Goal: Check status

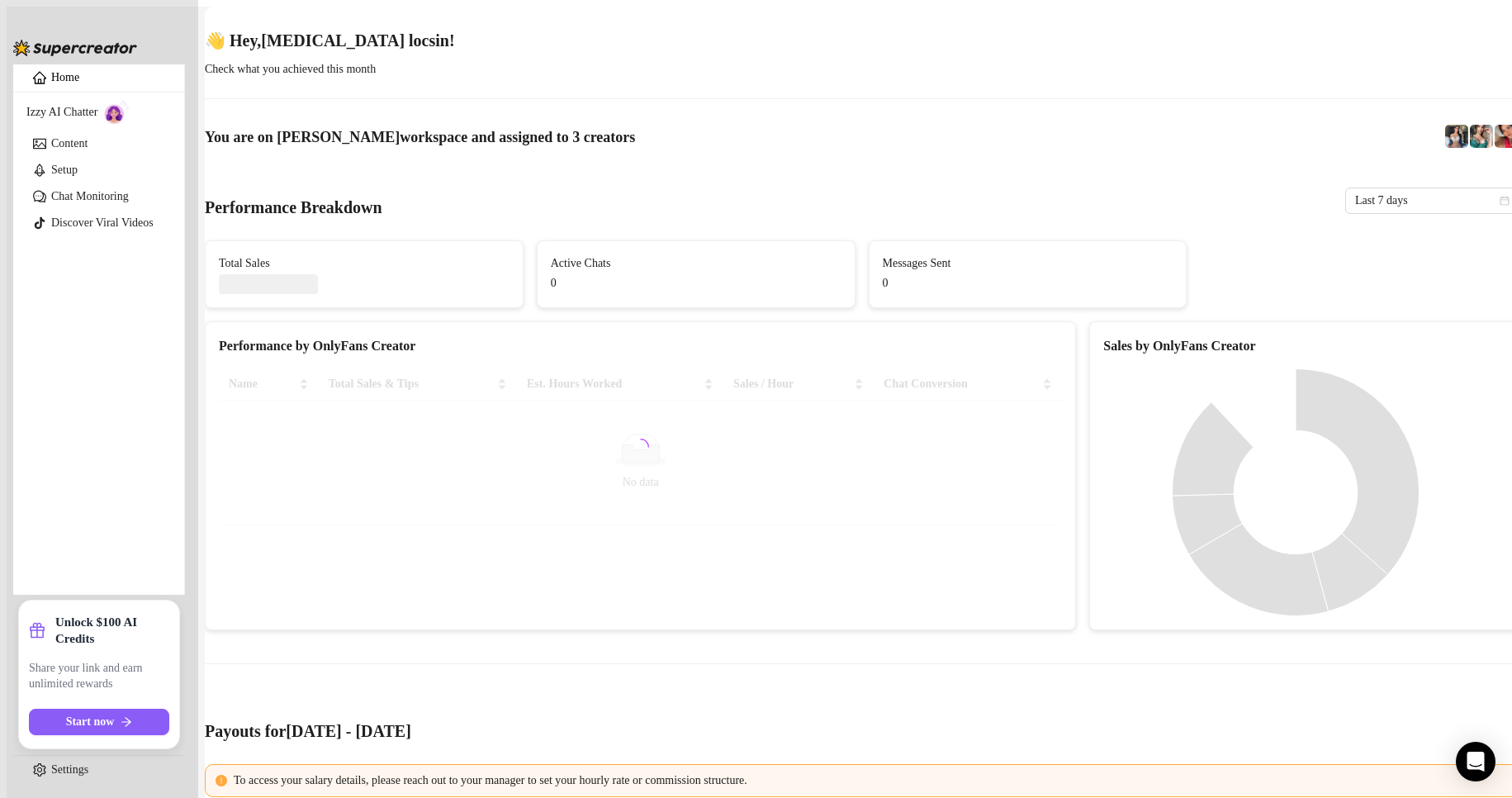
click at [696, 183] on div "Performance Breakdown Last 7 days" at bounding box center [861, 200] width 1314 height 54
drag, startPoint x: 1403, startPoint y: 174, endPoint x: 1347, endPoint y: 333, distance: 168.6
click at [1403, 188] on span "Last 7 days" at bounding box center [1431, 200] width 153 height 25
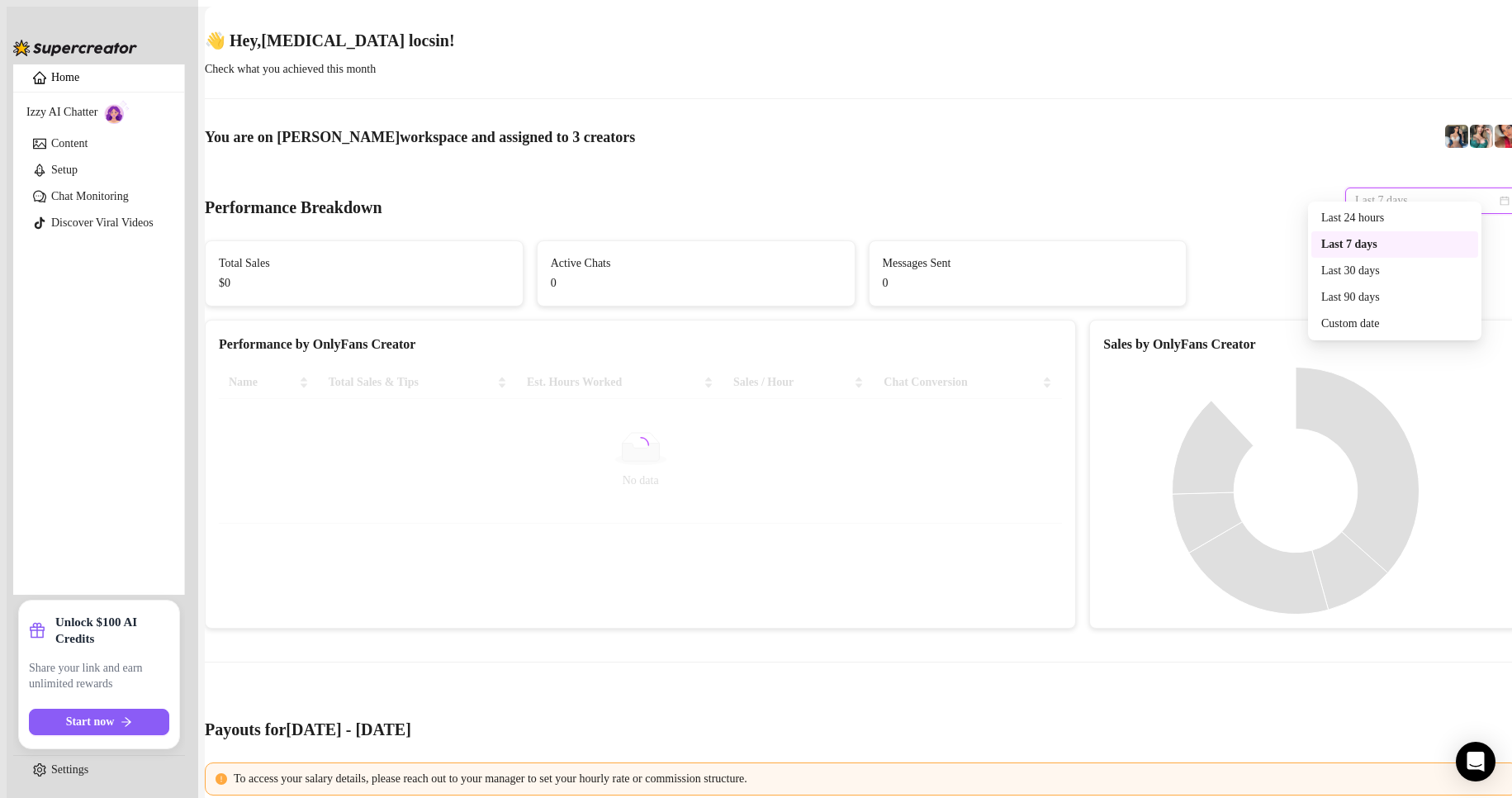
click at [1347, 333] on div "Custom date" at bounding box center [1395, 323] width 167 height 26
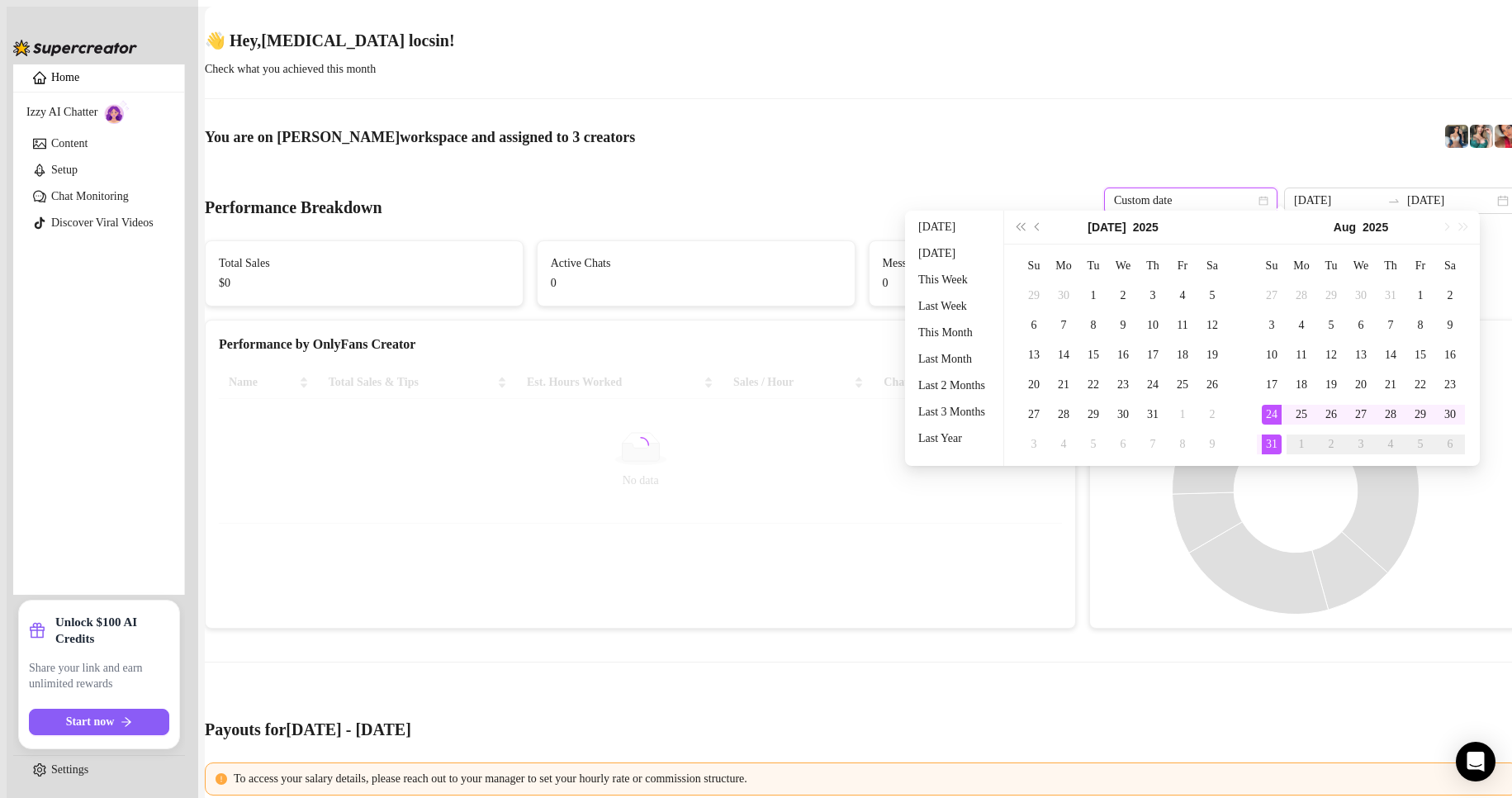
type input "[DATE]"
click at [1281, 446] on div "31" at bounding box center [1271, 444] width 20 height 20
type input "[DATE]"
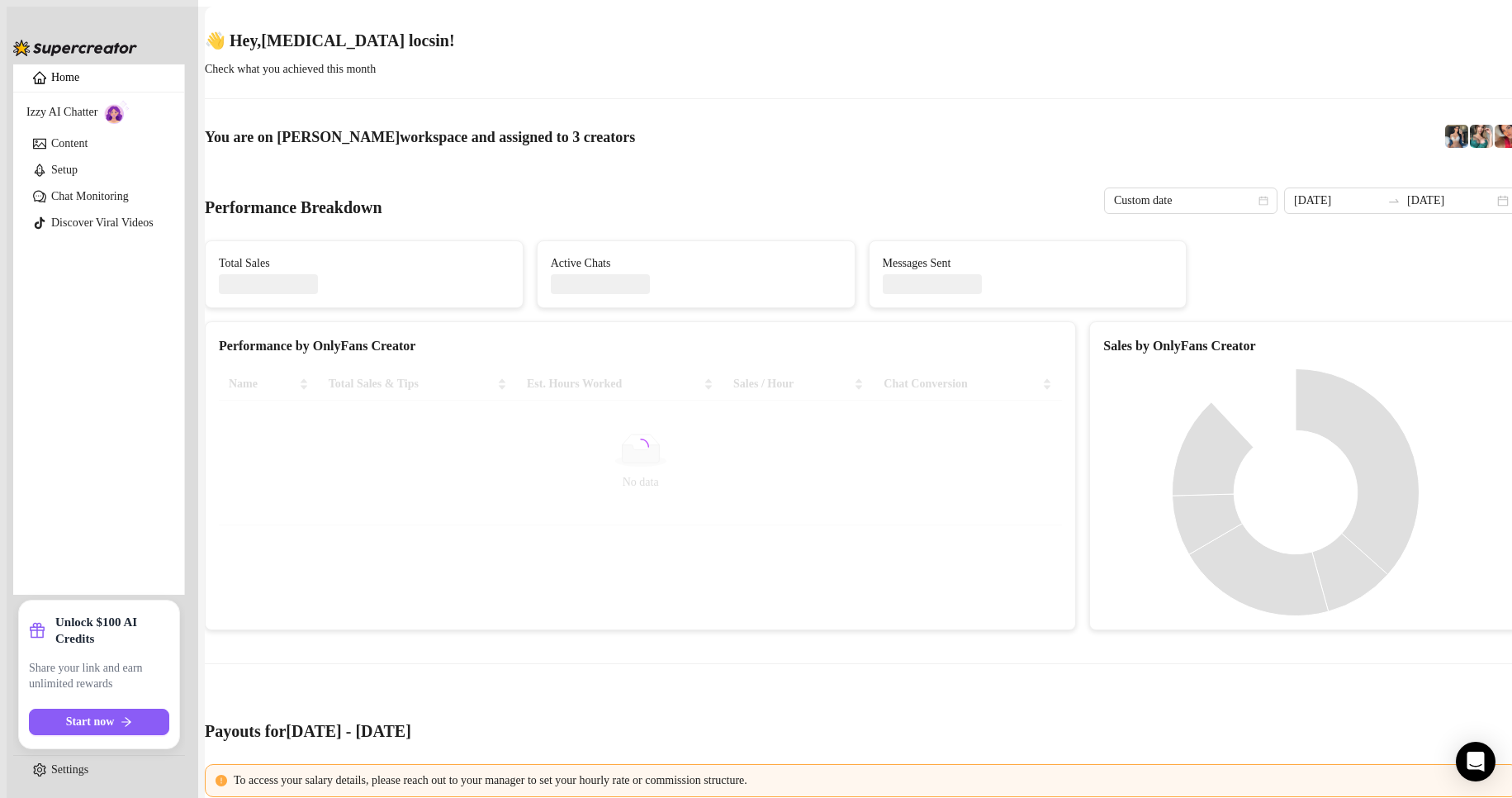
click at [838, 185] on div "Performance Breakdown Custom date [DATE] [DATE]" at bounding box center [861, 200] width 1314 height 54
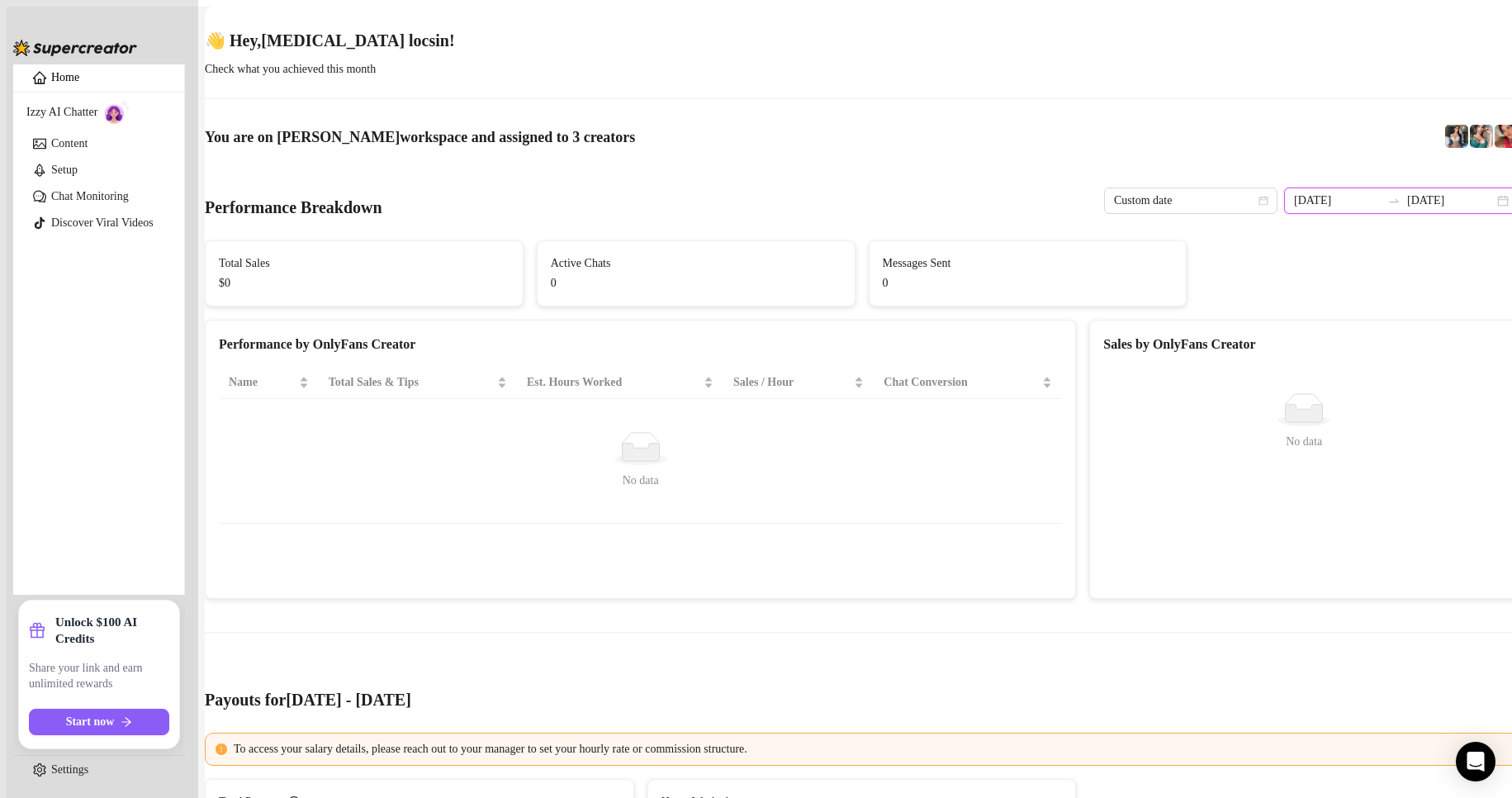
click at [1414, 192] on input "[DATE]" at bounding box center [1450, 200] width 87 height 18
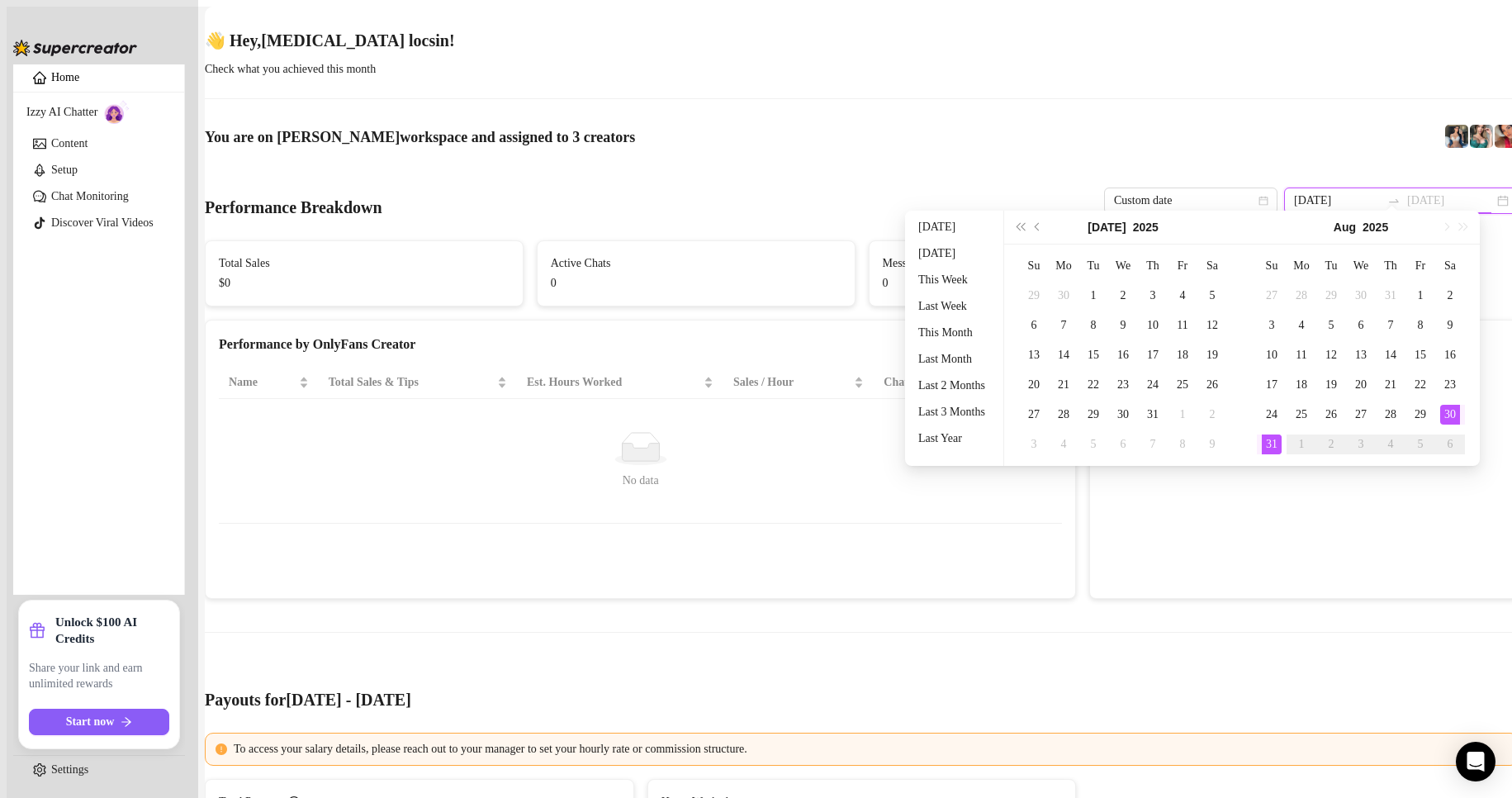
type input "[DATE]"
click at [1456, 414] on div "30" at bounding box center [1450, 414] width 20 height 20
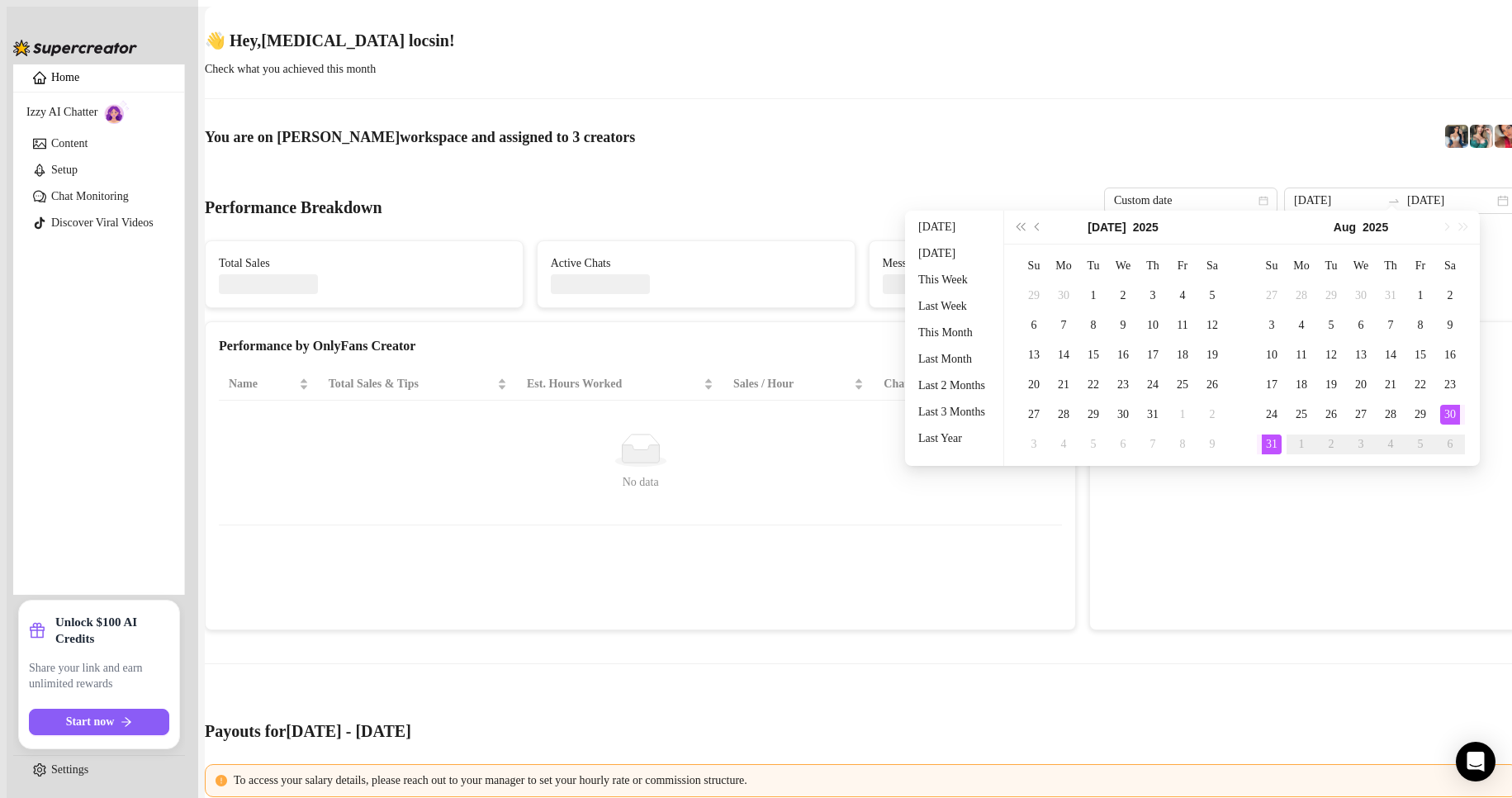
type input "[DATE]"
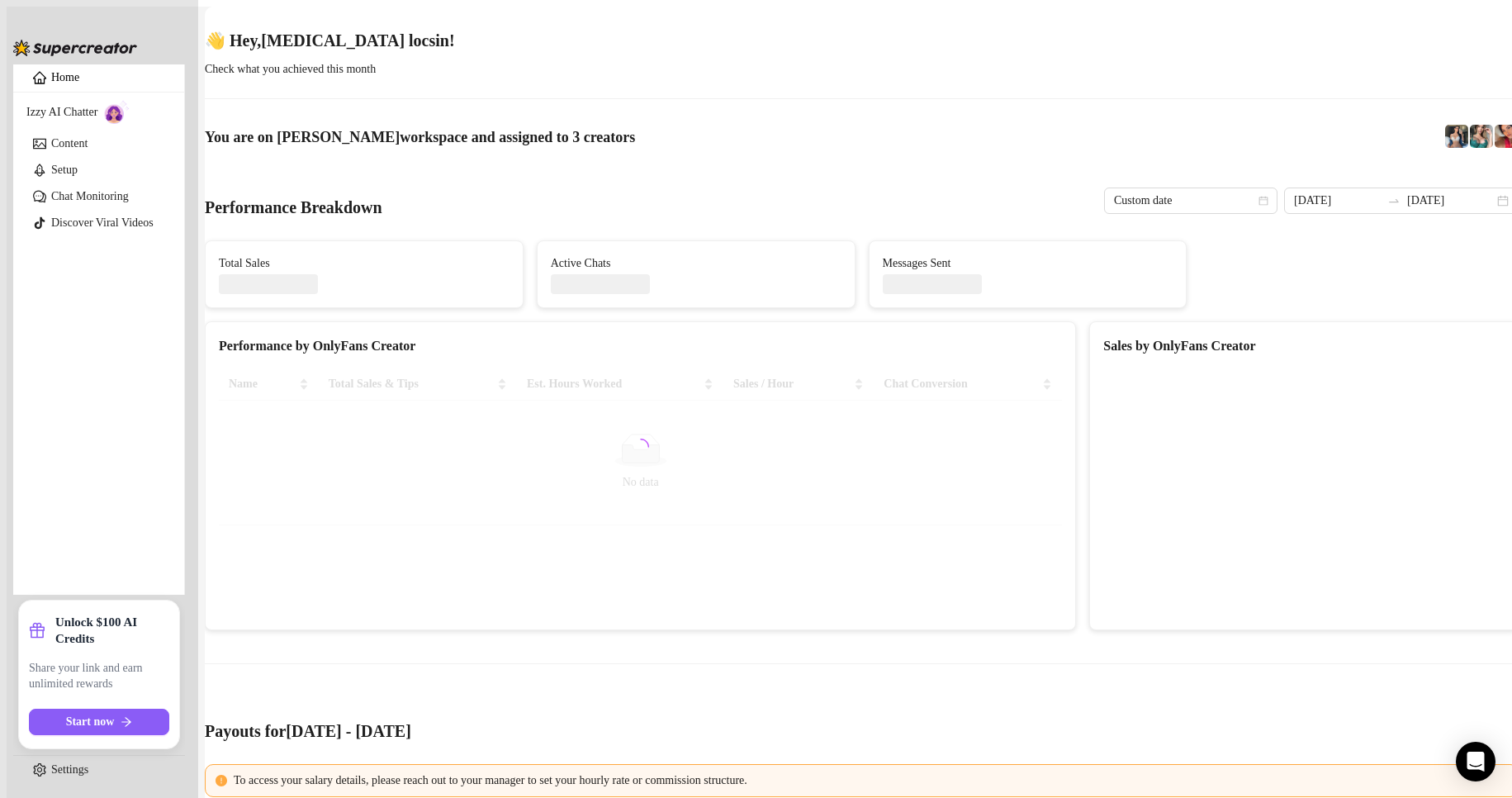
click at [1407, 191] on input "[DATE]" at bounding box center [1450, 200] width 87 height 18
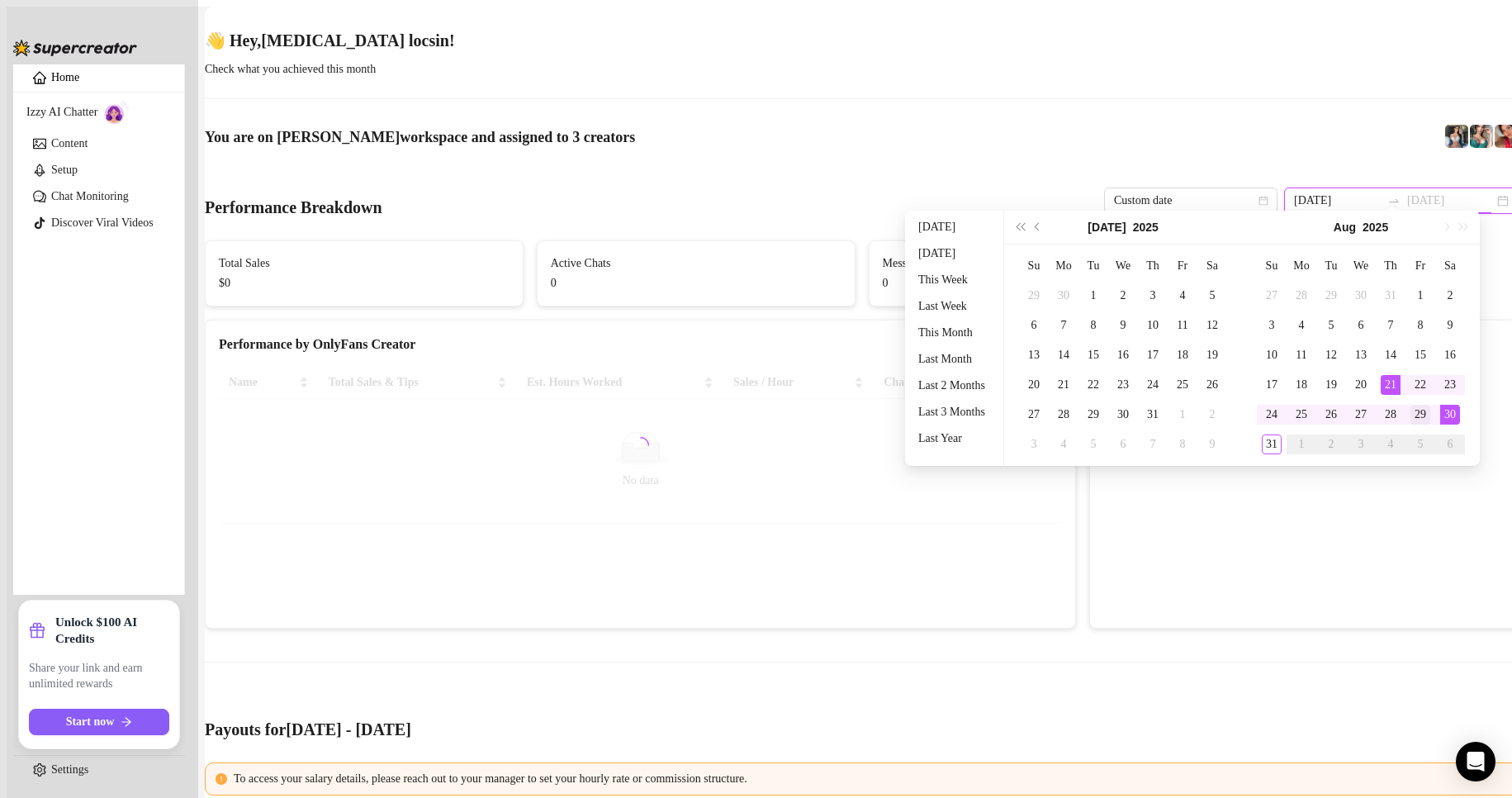
type input "[DATE]"
click at [1425, 419] on div "29" at bounding box center [1420, 414] width 20 height 20
type input "[DATE]"
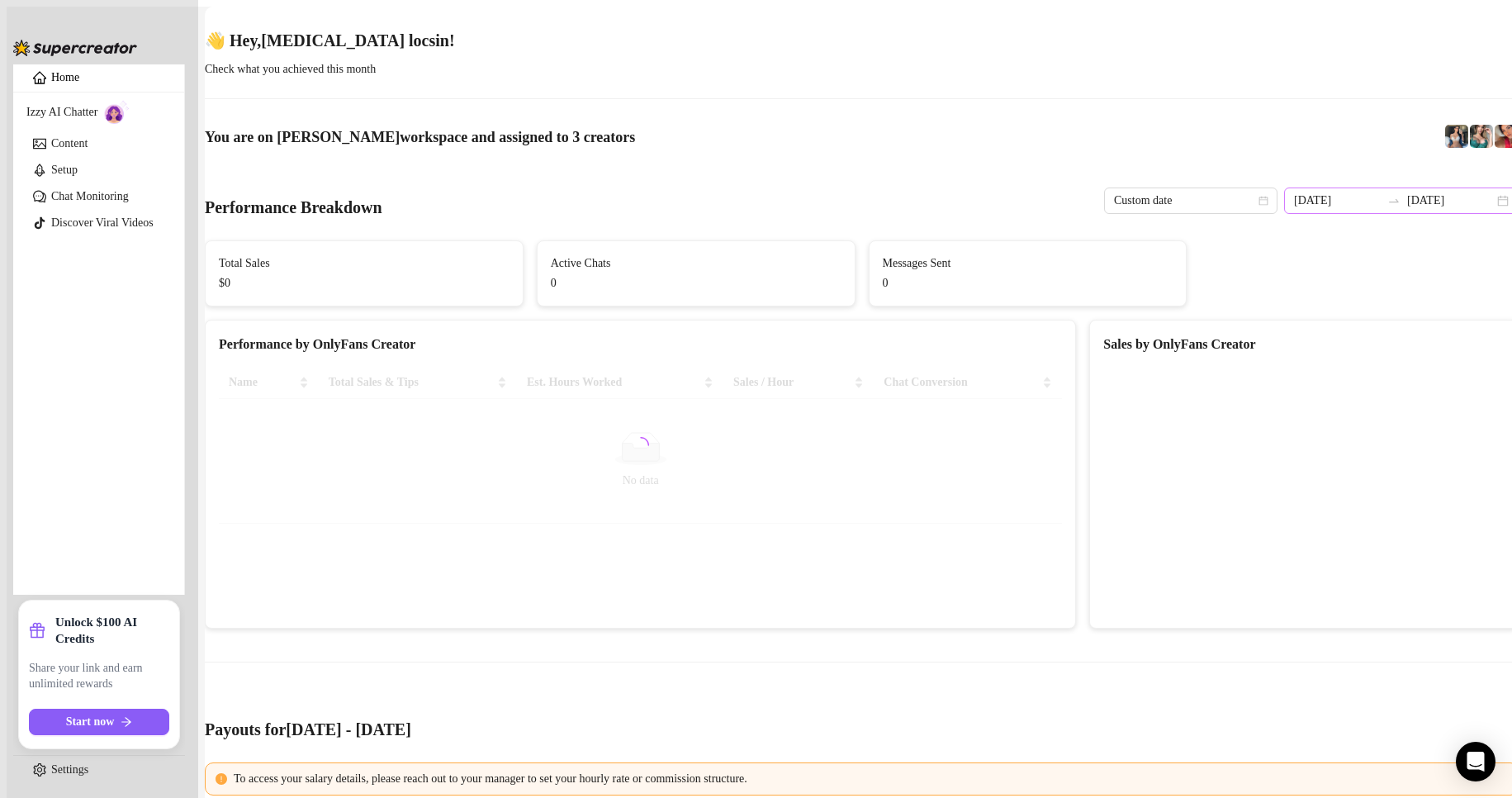
click at [1425, 195] on div "[DATE] [DATE]" at bounding box center [1401, 200] width 235 height 26
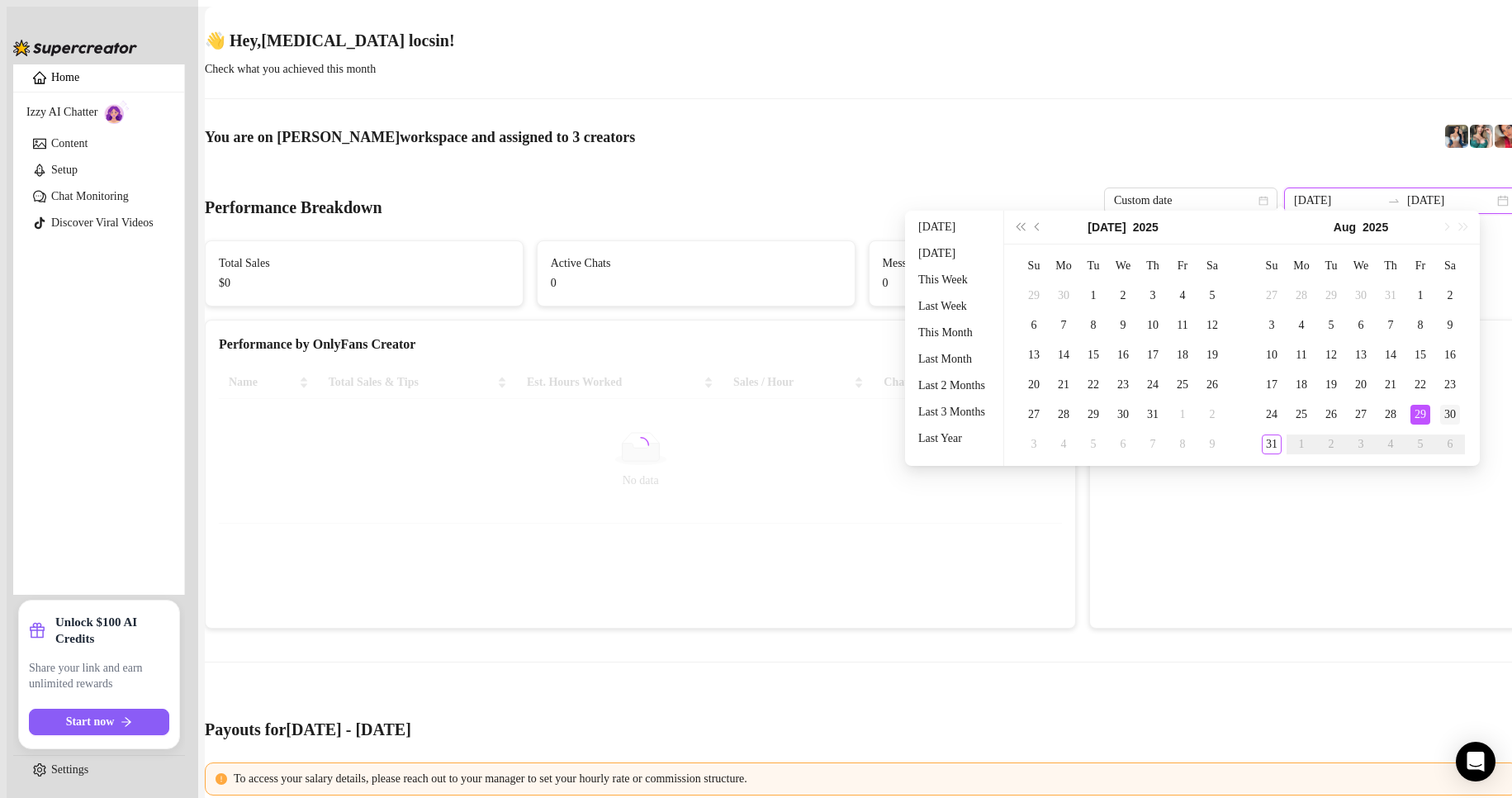
type input "[DATE]"
click at [1445, 423] on div "30" at bounding box center [1450, 414] width 20 height 20
type input "[DATE]"
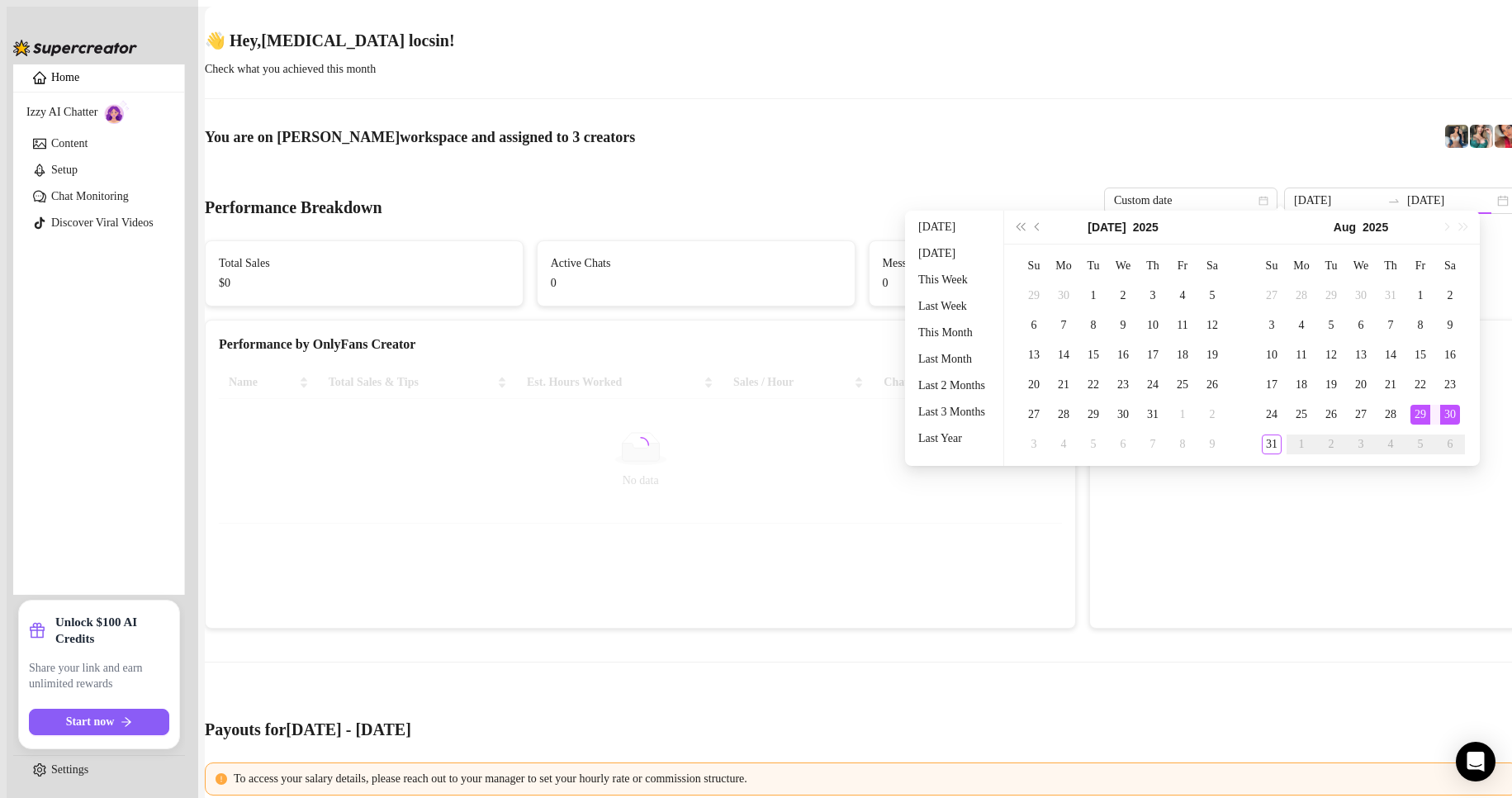
type input "[DATE]"
